Goal: Task Accomplishment & Management: Complete application form

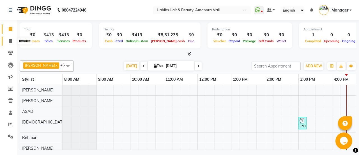
click at [10, 39] on icon at bounding box center [10, 41] width 3 height 4
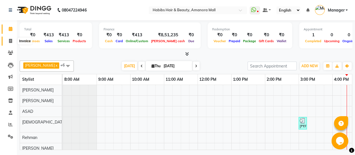
select select "5399"
select select "service"
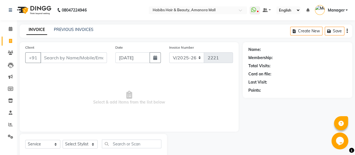
click at [81, 59] on input "Client" at bounding box center [73, 57] width 67 height 11
click at [74, 56] on input "Client" at bounding box center [73, 57] width 67 height 11
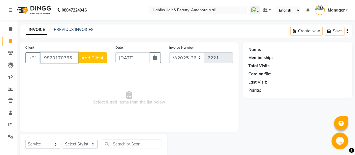
type input "9820170355"
click at [94, 56] on span "Add Client" at bounding box center [92, 58] width 22 height 6
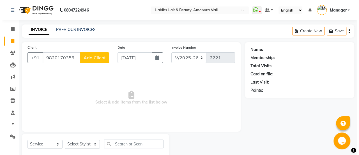
select select "22"
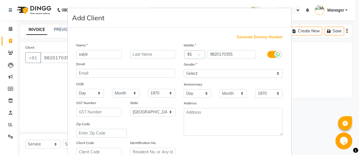
click at [78, 54] on input "salyli" at bounding box center [98, 54] width 45 height 9
click at [104, 51] on input "alyli" at bounding box center [98, 54] width 45 height 9
type input "a"
type input "[DEMOGRAPHIC_DATA]"
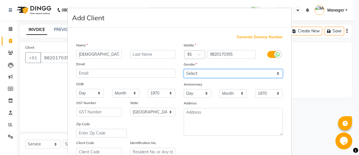
click at [208, 70] on select "Select [DEMOGRAPHIC_DATA] [DEMOGRAPHIC_DATA] Other Prefer Not To Say" at bounding box center [233, 73] width 99 height 9
select select "[DEMOGRAPHIC_DATA]"
click at [184, 69] on select "Select [DEMOGRAPHIC_DATA] [DEMOGRAPHIC_DATA] Other Prefer Not To Say" at bounding box center [233, 73] width 99 height 9
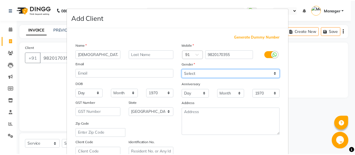
scroll to position [103, 0]
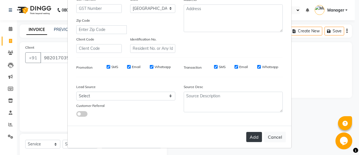
click at [246, 134] on button "Add" at bounding box center [254, 137] width 16 height 10
type input "98******55"
select select
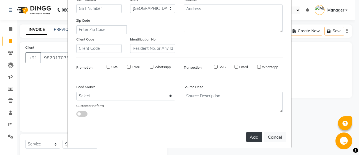
select select "null"
select select
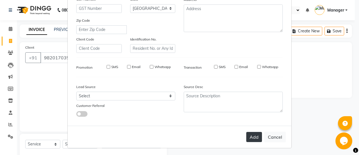
checkbox input "false"
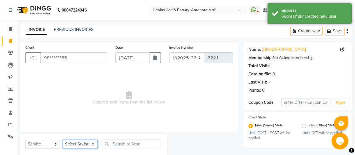
click at [92, 141] on select "Select Stylist [PERSON_NAME] Bhagavantu Kalyani [PERSON_NAME] Manager [PERSON_N…" at bounding box center [80, 144] width 35 height 9
select select "69806"
click at [63, 140] on select "Select Stylist [PERSON_NAME] Bhagavantu Kalyani [PERSON_NAME] Manager [PERSON_N…" at bounding box center [80, 144] width 35 height 9
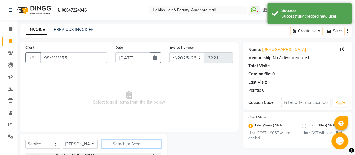
click at [124, 142] on input "text" at bounding box center [132, 143] width 60 height 9
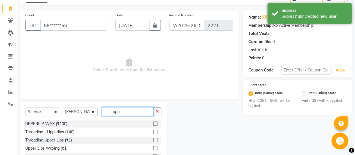
scroll to position [63, 0]
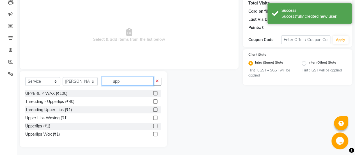
type input "upp"
click at [154, 100] on label at bounding box center [155, 101] width 4 height 4
click at [154, 100] on input "checkbox" at bounding box center [155, 102] width 4 height 4
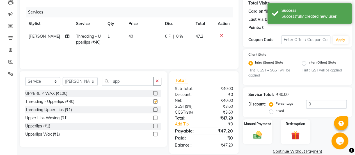
checkbox input "false"
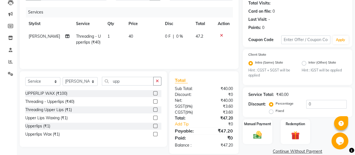
click at [131, 29] on th "Price" at bounding box center [143, 23] width 36 height 13
click at [129, 35] on span "40" at bounding box center [131, 36] width 4 height 5
select select "69806"
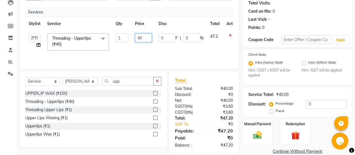
click at [141, 38] on input "40" at bounding box center [143, 37] width 17 height 9
click at [140, 36] on input "40" at bounding box center [143, 37] width 17 height 9
type input "60"
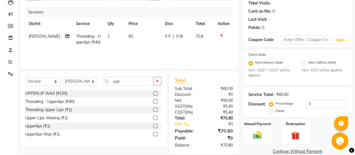
click at [146, 47] on td "60" at bounding box center [143, 39] width 36 height 19
select select "69806"
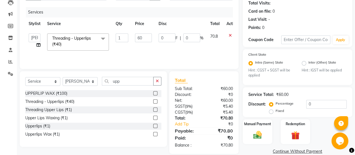
scroll to position [71, 0]
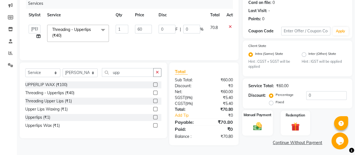
click at [256, 125] on img at bounding box center [257, 126] width 14 height 10
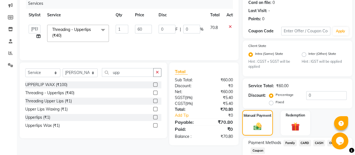
scroll to position [107, 0]
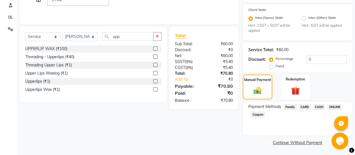
click at [334, 107] on span "ONLINE" at bounding box center [334, 107] width 15 height 6
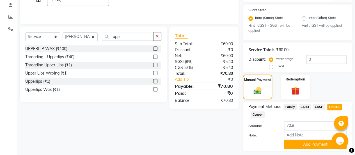
scroll to position [123, 0]
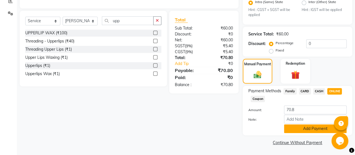
click at [316, 128] on button "Add Payment" at bounding box center [315, 128] width 63 height 9
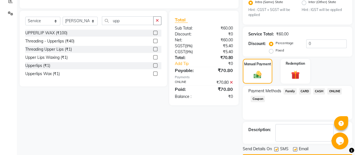
scroll to position [138, 0]
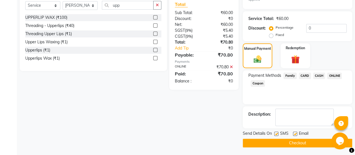
click at [295, 131] on label at bounding box center [295, 133] width 4 height 4
click at [295, 132] on input "checkbox" at bounding box center [295, 134] width 4 height 4
checkbox input "false"
click at [279, 140] on button "Checkout" at bounding box center [297, 142] width 109 height 9
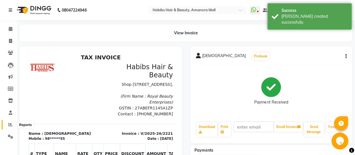
click at [9, 125] on icon at bounding box center [10, 124] width 4 height 4
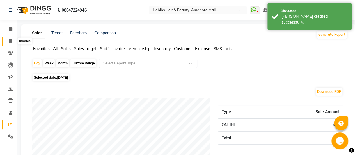
click at [10, 41] on icon at bounding box center [10, 41] width 3 height 4
select select "service"
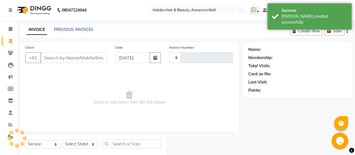
type input "2222"
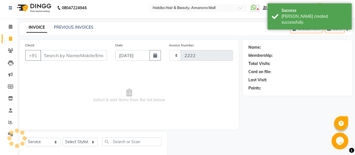
select select "5399"
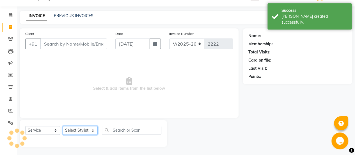
click at [85, 131] on select "Select Stylist [PERSON_NAME] Bhagavantu Kalyani [PERSON_NAME] Manager [PERSON_N…" at bounding box center [80, 130] width 35 height 9
select select "69985"
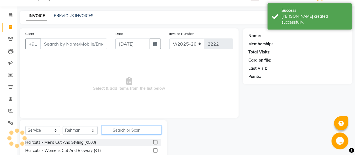
click at [118, 132] on input "text" at bounding box center [132, 129] width 60 height 9
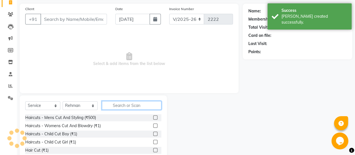
scroll to position [40, 0]
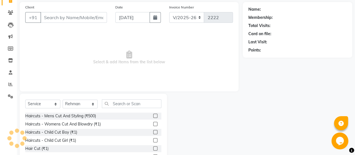
click at [153, 124] on label at bounding box center [155, 124] width 4 height 4
click at [153, 124] on input "checkbox" at bounding box center [155, 124] width 4 height 4
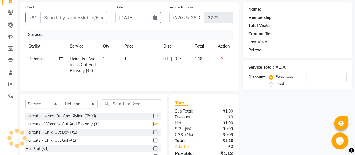
checkbox input "false"
click at [126, 58] on span "1" at bounding box center [125, 58] width 2 height 5
select select "69985"
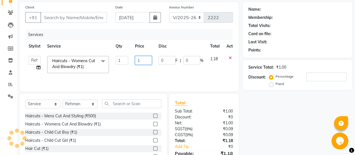
click at [146, 58] on input "1" at bounding box center [143, 60] width 17 height 9
type input "423"
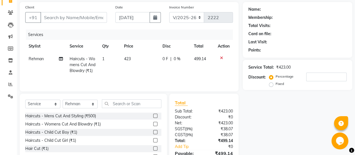
click at [137, 74] on td "423" at bounding box center [139, 64] width 38 height 24
select select "69985"
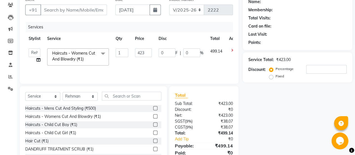
scroll to position [0, 0]
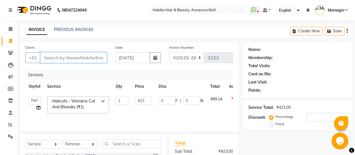
click at [88, 57] on input "Client" at bounding box center [73, 57] width 67 height 11
click at [144, 102] on input "423" at bounding box center [143, 100] width 17 height 9
type input "424"
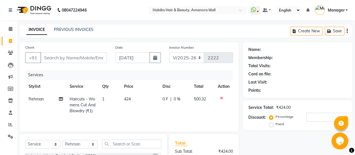
click at [155, 111] on tr "Rehman Haircuts - Womens Cut And Blowdry (₹1) 1 424 0 F | 0 % 500.32" at bounding box center [129, 105] width 208 height 24
click at [60, 56] on input "Client" at bounding box center [73, 57] width 67 height 11
click at [84, 58] on input "Client" at bounding box center [73, 57] width 67 height 11
type input "7"
type input "0"
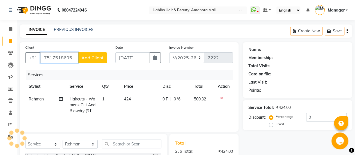
type input "7517518605"
click at [88, 57] on span "Add Client" at bounding box center [92, 58] width 22 height 6
select select "22"
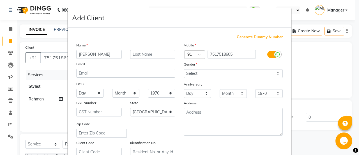
click at [79, 56] on input "[PERSON_NAME]" at bounding box center [98, 54] width 45 height 9
type input "[PERSON_NAME]"
click at [197, 72] on select "Select [DEMOGRAPHIC_DATA] [DEMOGRAPHIC_DATA] Other Prefer Not To Say" at bounding box center [233, 73] width 99 height 9
select select "[DEMOGRAPHIC_DATA]"
click at [184, 69] on select "Select [DEMOGRAPHIC_DATA] [DEMOGRAPHIC_DATA] Other Prefer Not To Say" at bounding box center [233, 73] width 99 height 9
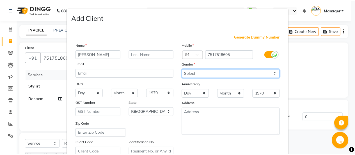
scroll to position [103, 0]
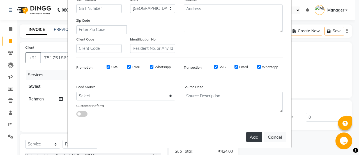
click at [253, 137] on button "Add" at bounding box center [254, 137] width 16 height 10
type input "75******05"
select select
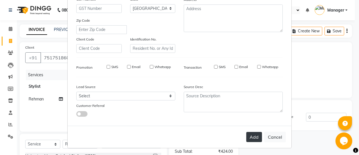
select select "null"
select select
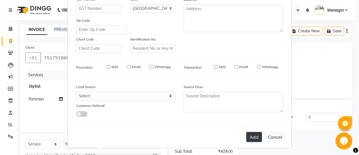
checkbox input "false"
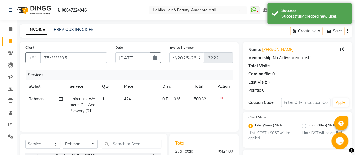
scroll to position [76, 0]
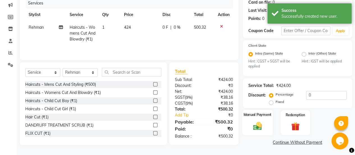
click at [259, 121] on img at bounding box center [257, 126] width 14 height 10
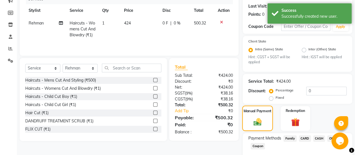
scroll to position [107, 0]
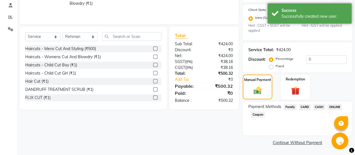
click at [331, 105] on span "ONLINE" at bounding box center [334, 107] width 15 height 6
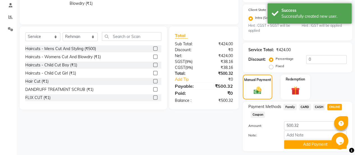
scroll to position [123, 0]
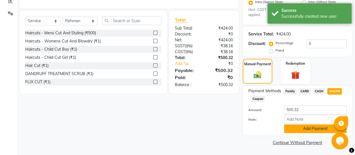
click at [311, 130] on button "Add Payment" at bounding box center [315, 128] width 63 height 9
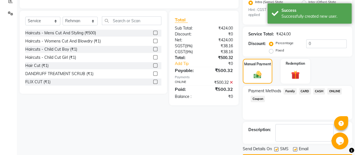
scroll to position [138, 0]
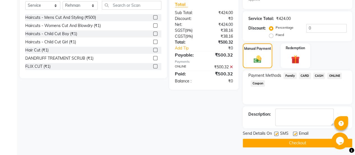
click at [295, 132] on label at bounding box center [295, 133] width 4 height 4
click at [295, 132] on input "checkbox" at bounding box center [295, 134] width 4 height 4
checkbox input "false"
click at [286, 140] on button "Checkout" at bounding box center [297, 142] width 109 height 9
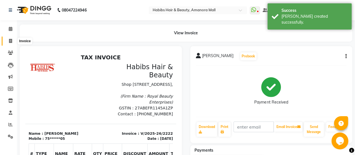
click at [10, 39] on icon at bounding box center [10, 41] width 3 height 4
select select "5399"
select select "service"
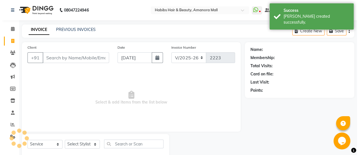
scroll to position [14, 0]
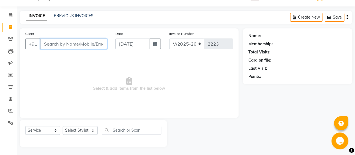
click at [76, 47] on input "Client" at bounding box center [73, 43] width 67 height 11
type input "8421639548"
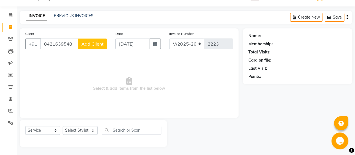
click at [97, 41] on span "Add Client" at bounding box center [92, 44] width 22 height 6
select select "22"
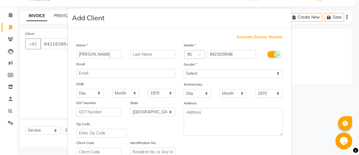
type input "[PERSON_NAME]"
click at [215, 73] on select "Select [DEMOGRAPHIC_DATA] [DEMOGRAPHIC_DATA] Other Prefer Not To Say" at bounding box center [233, 73] width 99 height 9
select select "[DEMOGRAPHIC_DATA]"
click at [184, 69] on select "Select [DEMOGRAPHIC_DATA] [DEMOGRAPHIC_DATA] Other Prefer Not To Say" at bounding box center [233, 73] width 99 height 9
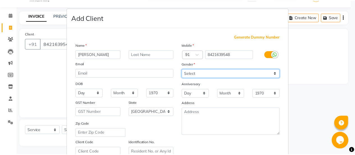
scroll to position [103, 0]
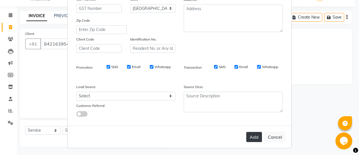
click at [248, 136] on button "Add" at bounding box center [254, 137] width 16 height 10
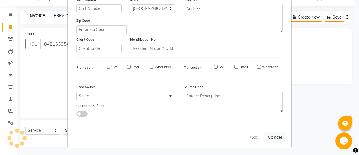
type input "84******48"
select select
select select "null"
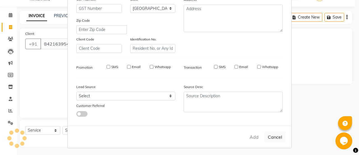
select select
checkbox input "false"
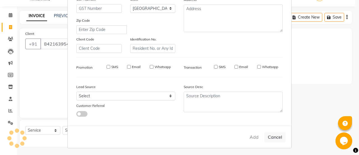
checkbox input "false"
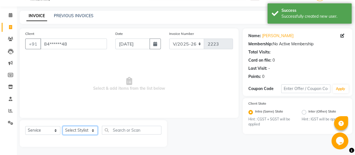
click at [91, 127] on select "Select Stylist [PERSON_NAME] Bhagavantu Kalyani [PERSON_NAME] Manager [PERSON_N…" at bounding box center [80, 130] width 35 height 9
select select "36311"
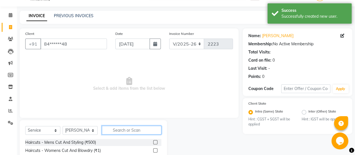
click at [120, 130] on input "text" at bounding box center [132, 129] width 60 height 9
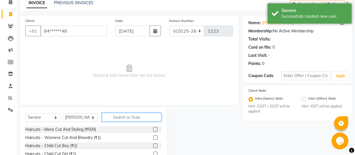
scroll to position [27, 0]
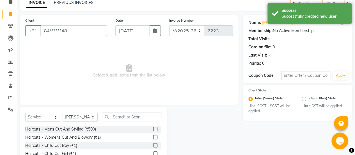
click at [153, 137] on label at bounding box center [155, 137] width 4 height 4
click at [153, 137] on input "checkbox" at bounding box center [155, 137] width 4 height 4
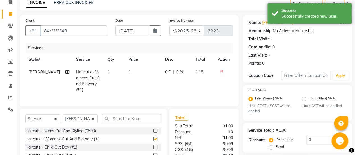
checkbox input "false"
click at [92, 119] on select "Select Stylist [PERSON_NAME] Bhagavantu Kalyani [PERSON_NAME] Manager [PERSON_N…" at bounding box center [80, 118] width 35 height 9
click at [47, 117] on select "Select Service Product Membership Package Voucher Prepaid Gift Card" at bounding box center [42, 118] width 35 height 9
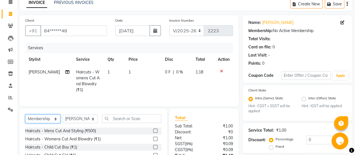
click at [25, 114] on select "Select Service Product Membership Package Voucher Prepaid Gift Card" at bounding box center [42, 118] width 35 height 9
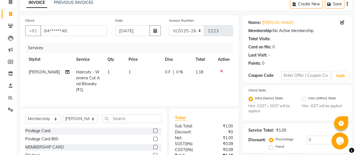
click at [153, 129] on label at bounding box center [155, 130] width 4 height 4
click at [153, 129] on input "checkbox" at bounding box center [155, 131] width 4 height 4
select select "select"
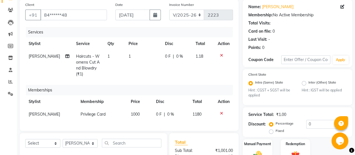
scroll to position [43, 0]
click at [131, 64] on td "1" at bounding box center [143, 65] width 36 height 30
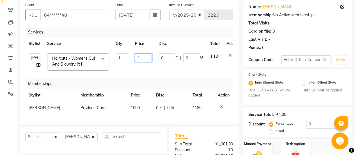
click at [141, 58] on input "1" at bounding box center [143, 57] width 17 height 9
type input "420"
click at [160, 67] on td "0 F | 0 %" at bounding box center [181, 62] width 52 height 24
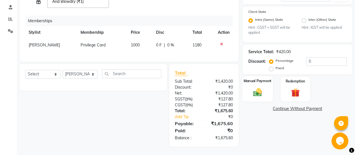
click at [259, 87] on img at bounding box center [257, 92] width 14 height 10
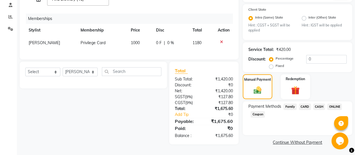
click at [335, 106] on span "ONLINE" at bounding box center [334, 106] width 15 height 6
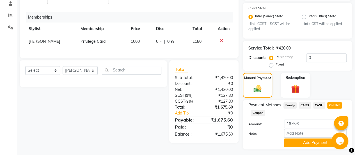
scroll to position [123, 0]
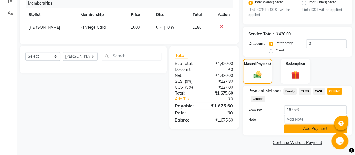
click at [303, 130] on button "Add Payment" at bounding box center [315, 128] width 63 height 9
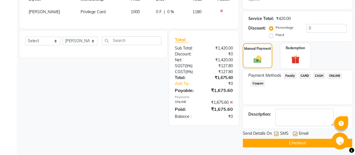
click at [294, 133] on label at bounding box center [295, 133] width 4 height 4
click at [294, 133] on input "checkbox" at bounding box center [295, 134] width 4 height 4
checkbox input "false"
click at [291, 141] on button "Checkout" at bounding box center [297, 142] width 109 height 9
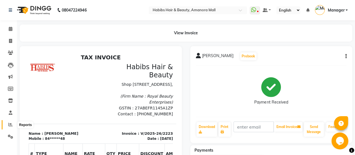
click at [7, 125] on span at bounding box center [11, 124] width 10 height 6
